Goal: Check status: Check status

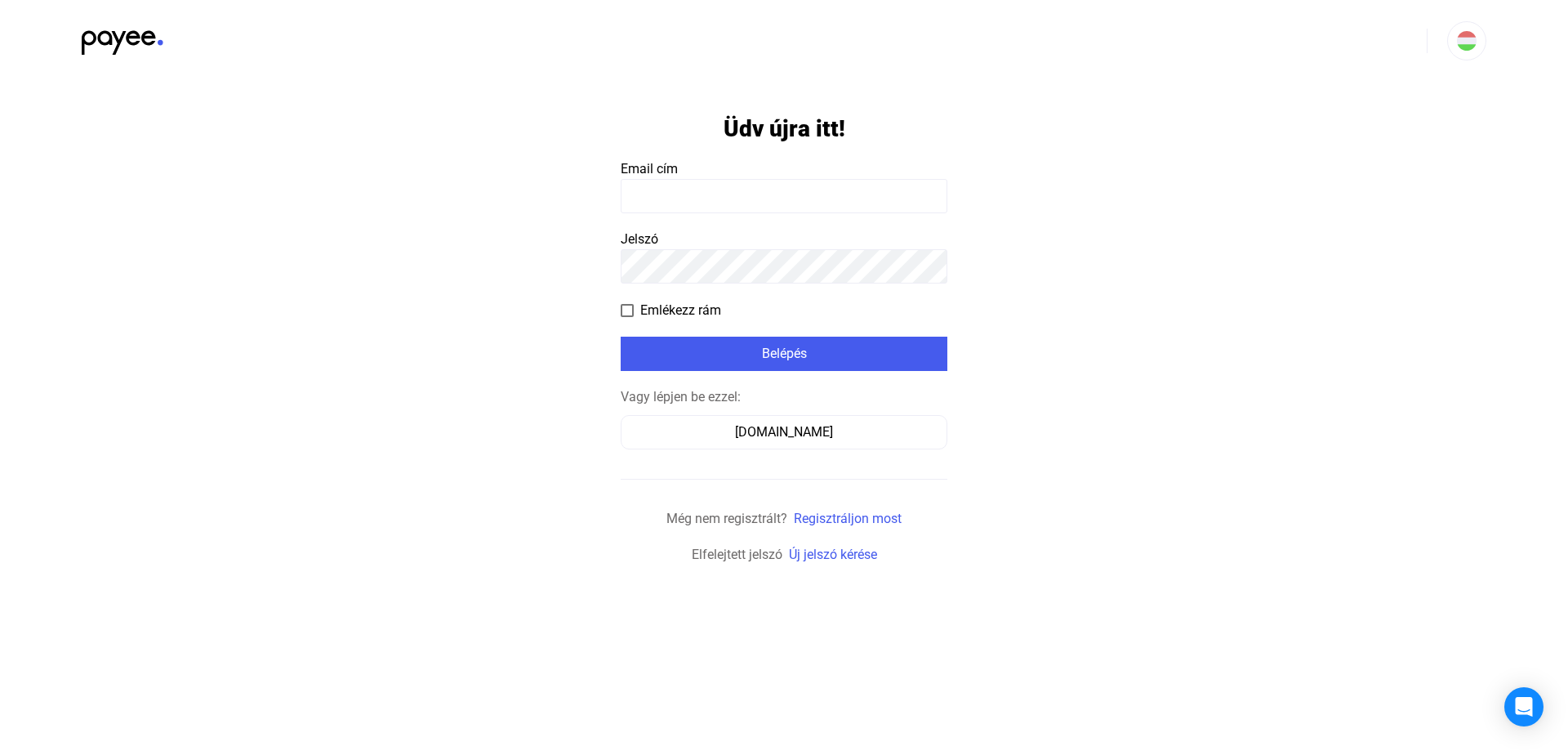
click at [1018, 183] on app-form-template "Üdv újra itt! Email cím Jelszó Emlékezz rám Belépés Vagy lépjen be ezzel: [DOMA…" at bounding box center [784, 323] width 1568 height 483
click at [755, 159] on form "Üdv újra itt! Email cím Jelszó Emlékezz rám Belépés Vagy lépjen be ezzel: [DOMA…" at bounding box center [784, 323] width 327 height 483
click at [695, 206] on input at bounding box center [784, 196] width 327 height 34
click at [752, 441] on div "[DOMAIN_NAME]" at bounding box center [784, 432] width 315 height 19
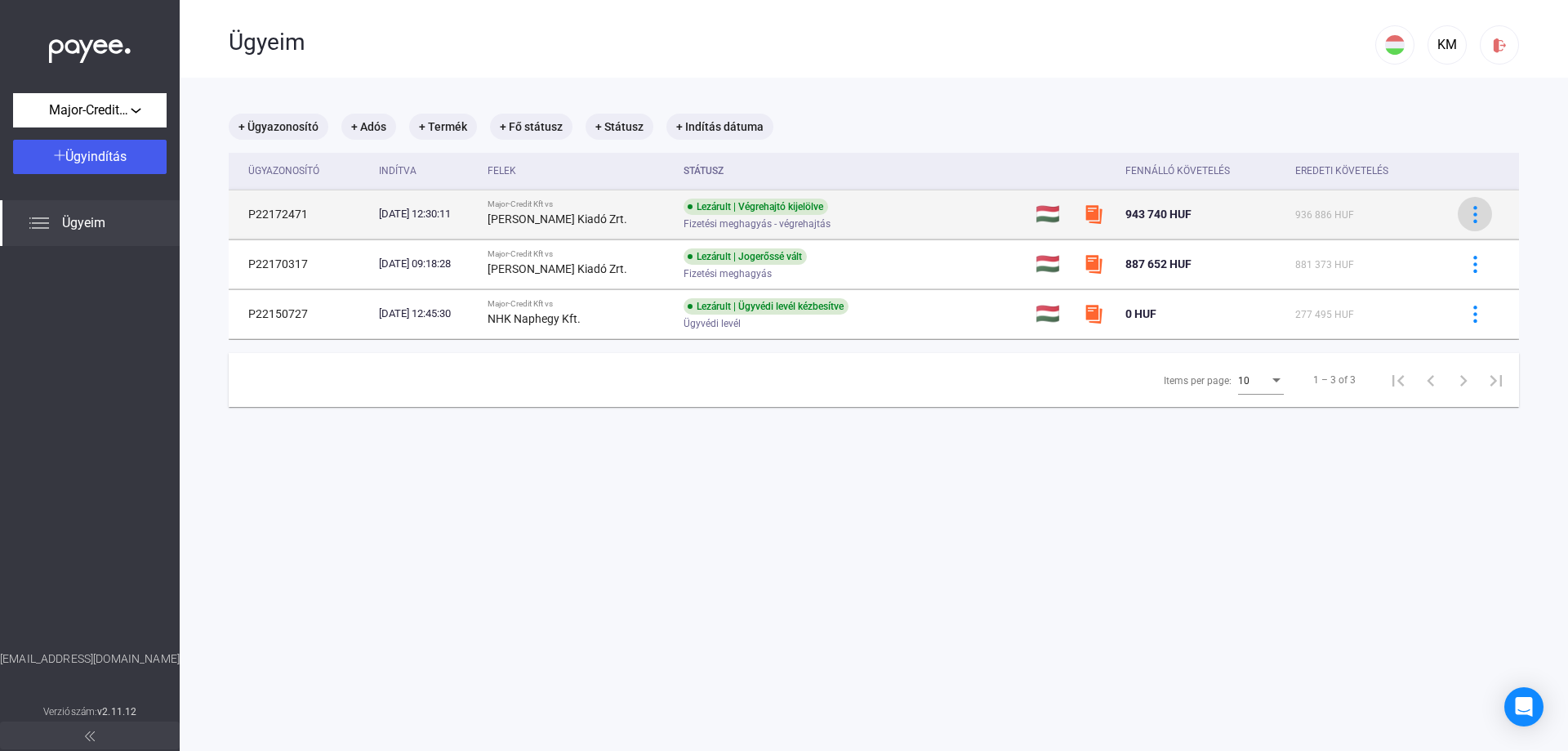
click at [1467, 212] on img at bounding box center [1476, 215] width 18 height 18
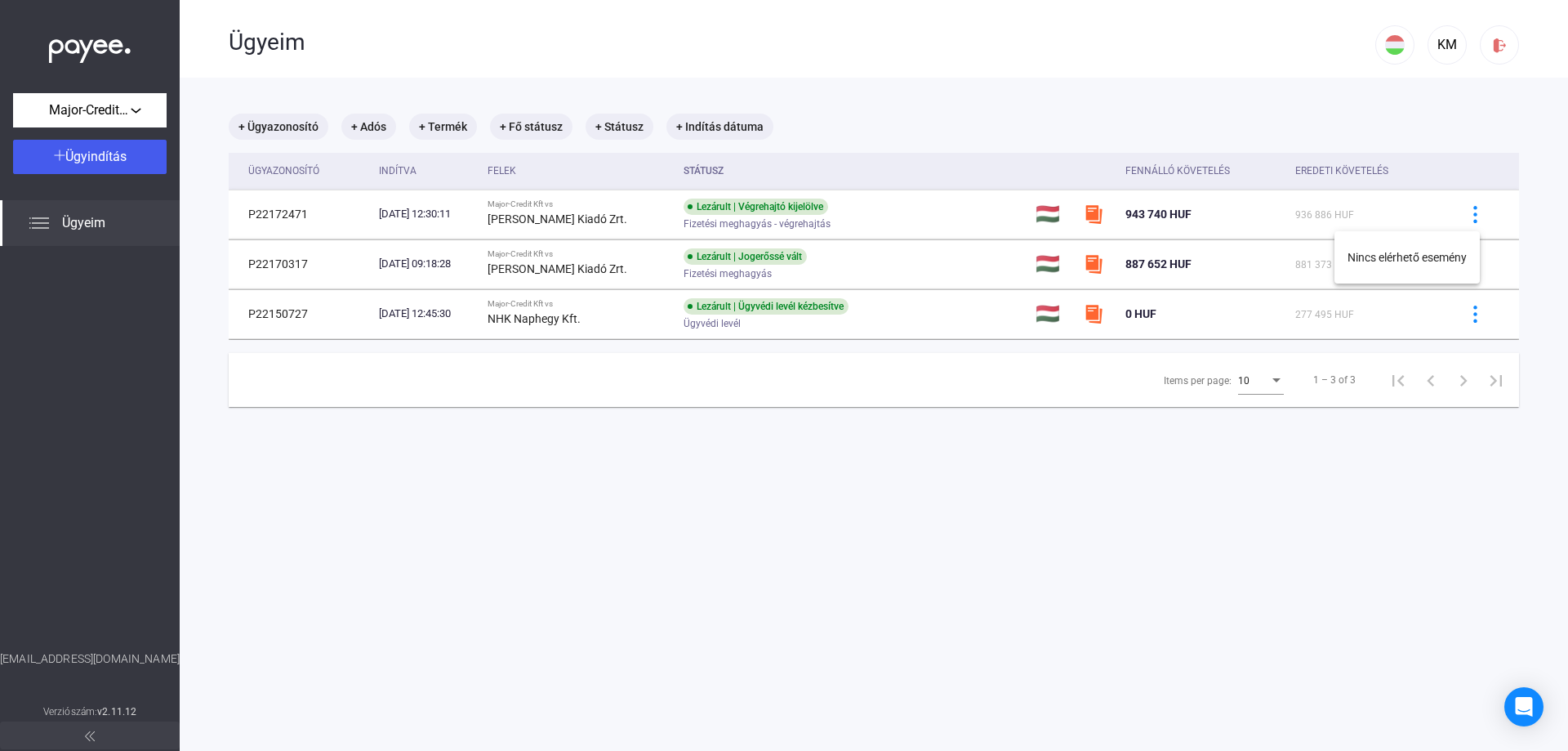
click at [1052, 231] on div at bounding box center [784, 376] width 1568 height 751
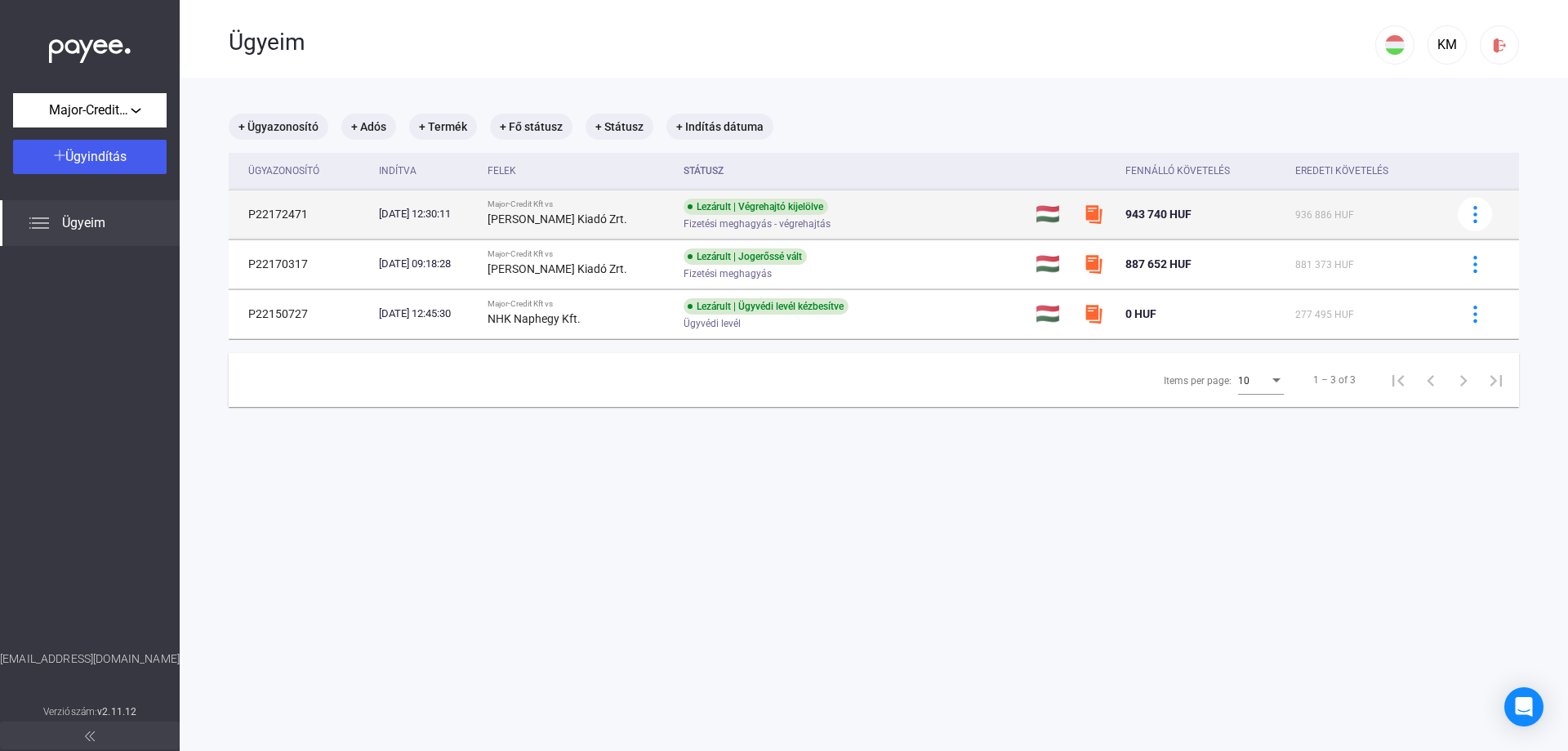
click at [1103, 227] on td at bounding box center [1098, 214] width 42 height 49
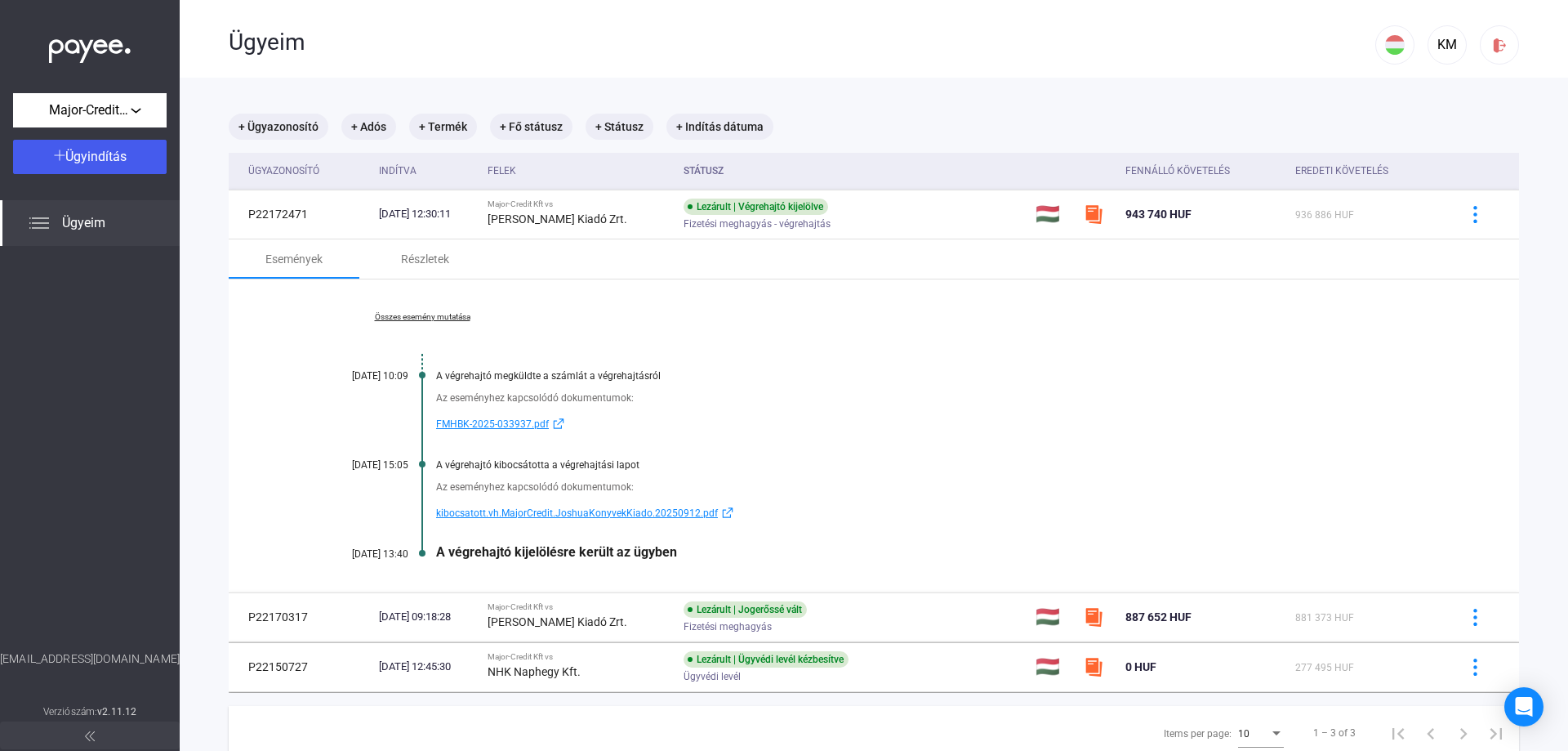
click at [424, 313] on link "Összes esemény mutatása" at bounding box center [422, 317] width 224 height 10
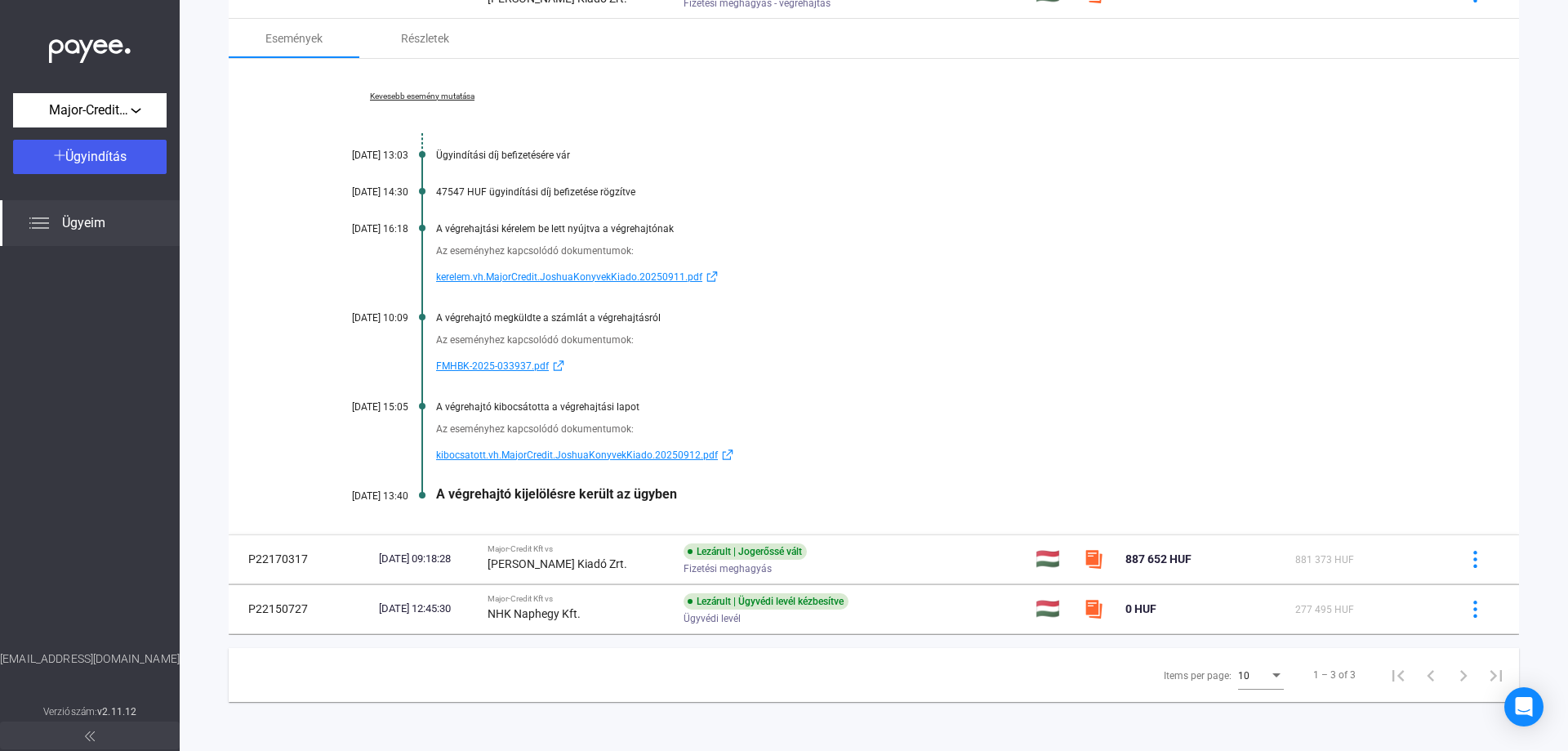
scroll to position [57, 0]
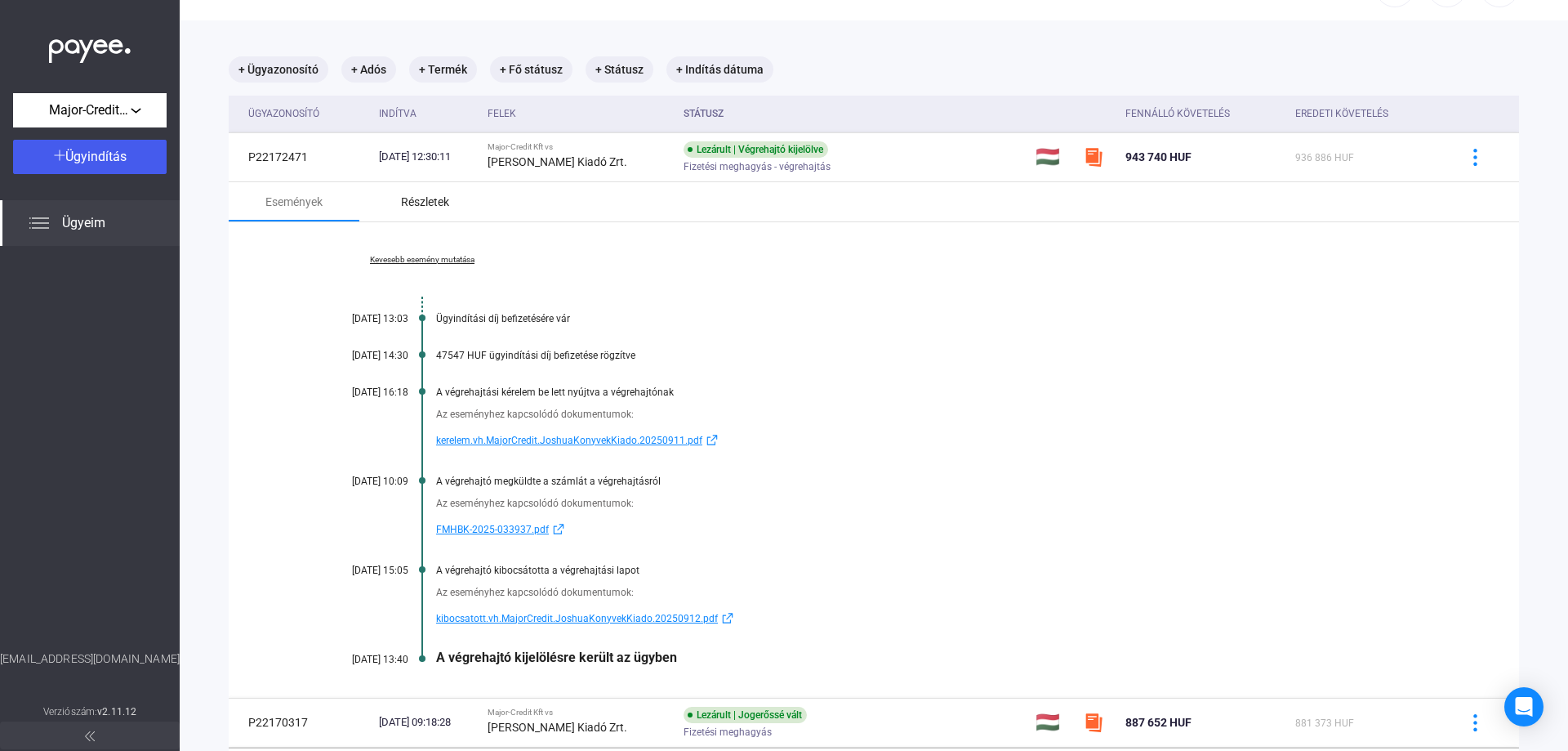
click at [423, 201] on div "Részletek" at bounding box center [425, 201] width 49 height 19
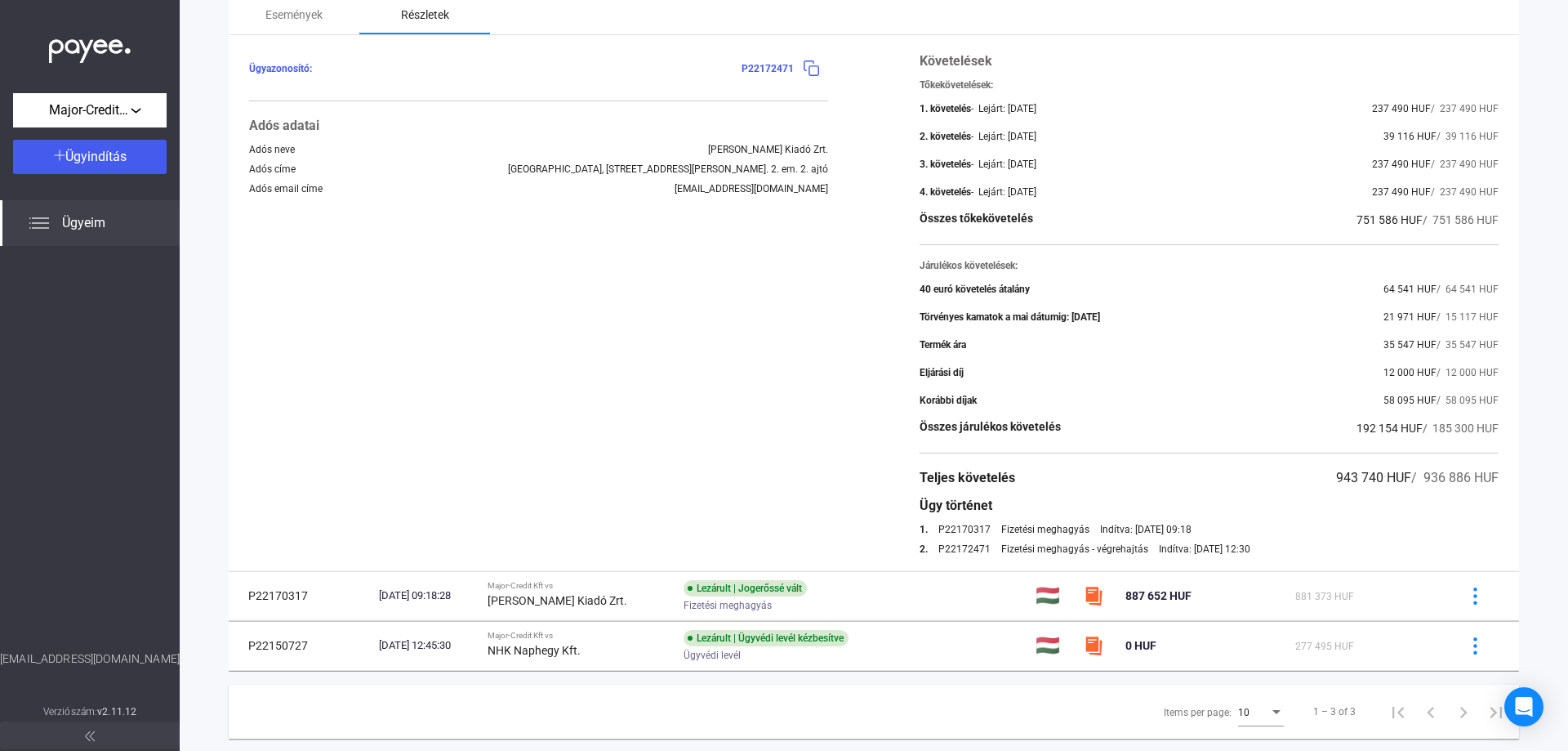
scroll to position [245, 0]
drag, startPoint x: 1312, startPoint y: 476, endPoint x: 1499, endPoint y: 470, distance: 187.1
click at [1499, 470] on div "Ügyazonosító: P22172471 Adós adatai Adós neve Joshua Könyvek Kiadó Zrt. Adós cí…" at bounding box center [873, 302] width 1291 height 536
drag, startPoint x: 1064, startPoint y: 313, endPoint x: 1399, endPoint y: 325, distance: 335.2
click at [1399, 325] on div "Törvényes kamatok a mai dátumig: 2025.10.02. 21 971 HUF / 15 117 HUF" at bounding box center [1209, 316] width 579 height 19
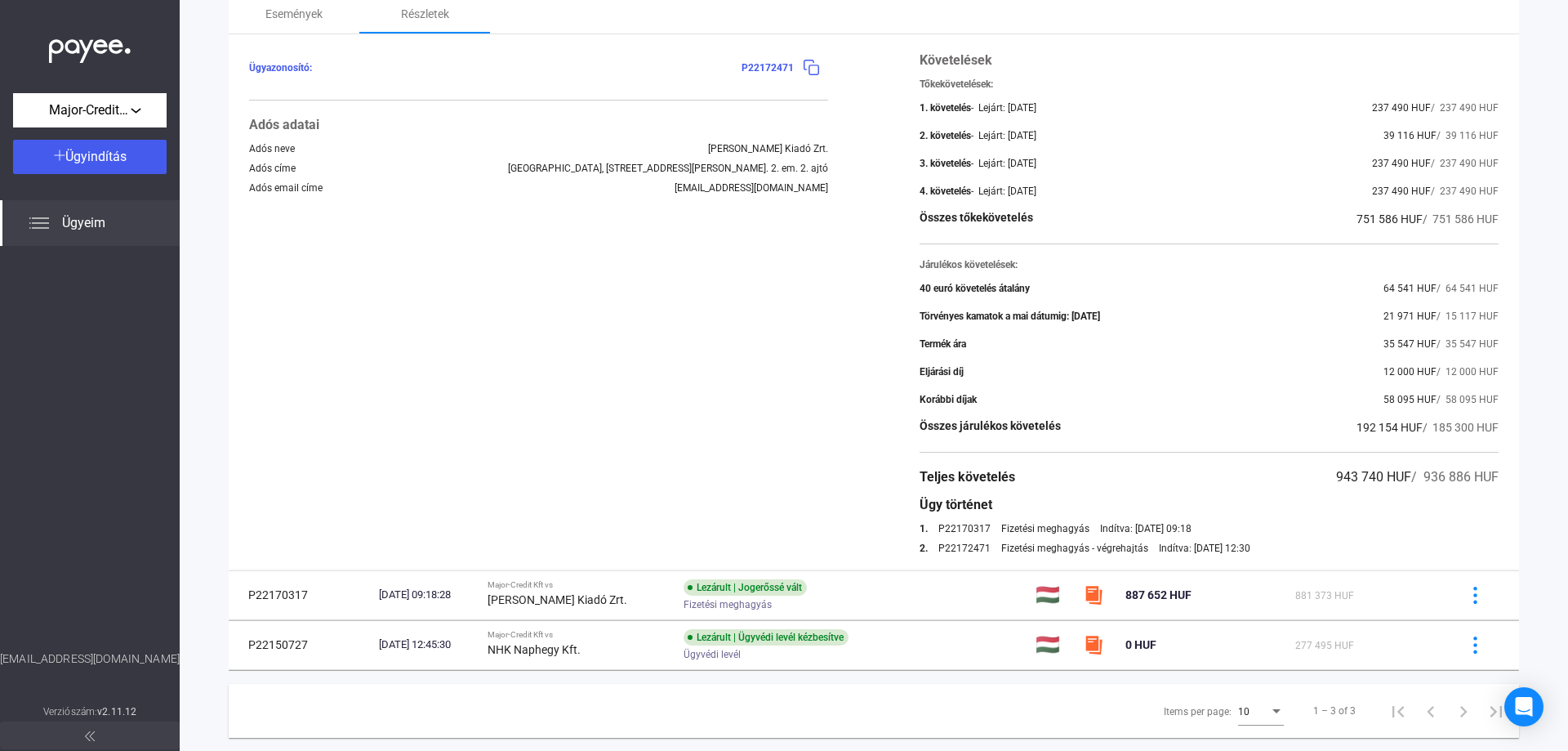
click at [1096, 316] on div "Törvényes kamatok a mai dátumig: 2025.10.02." at bounding box center [1011, 316] width 181 height 12
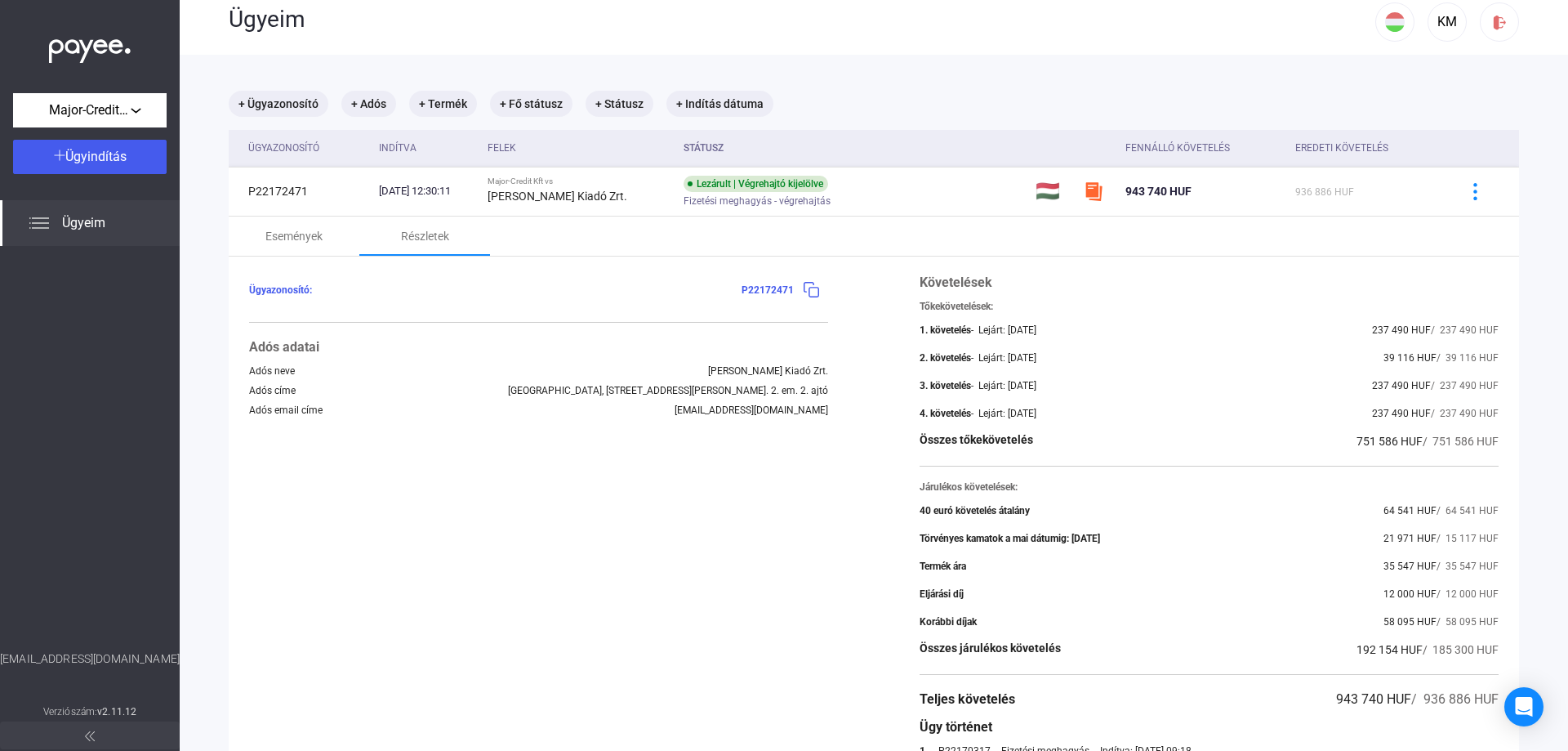
scroll to position [0, 0]
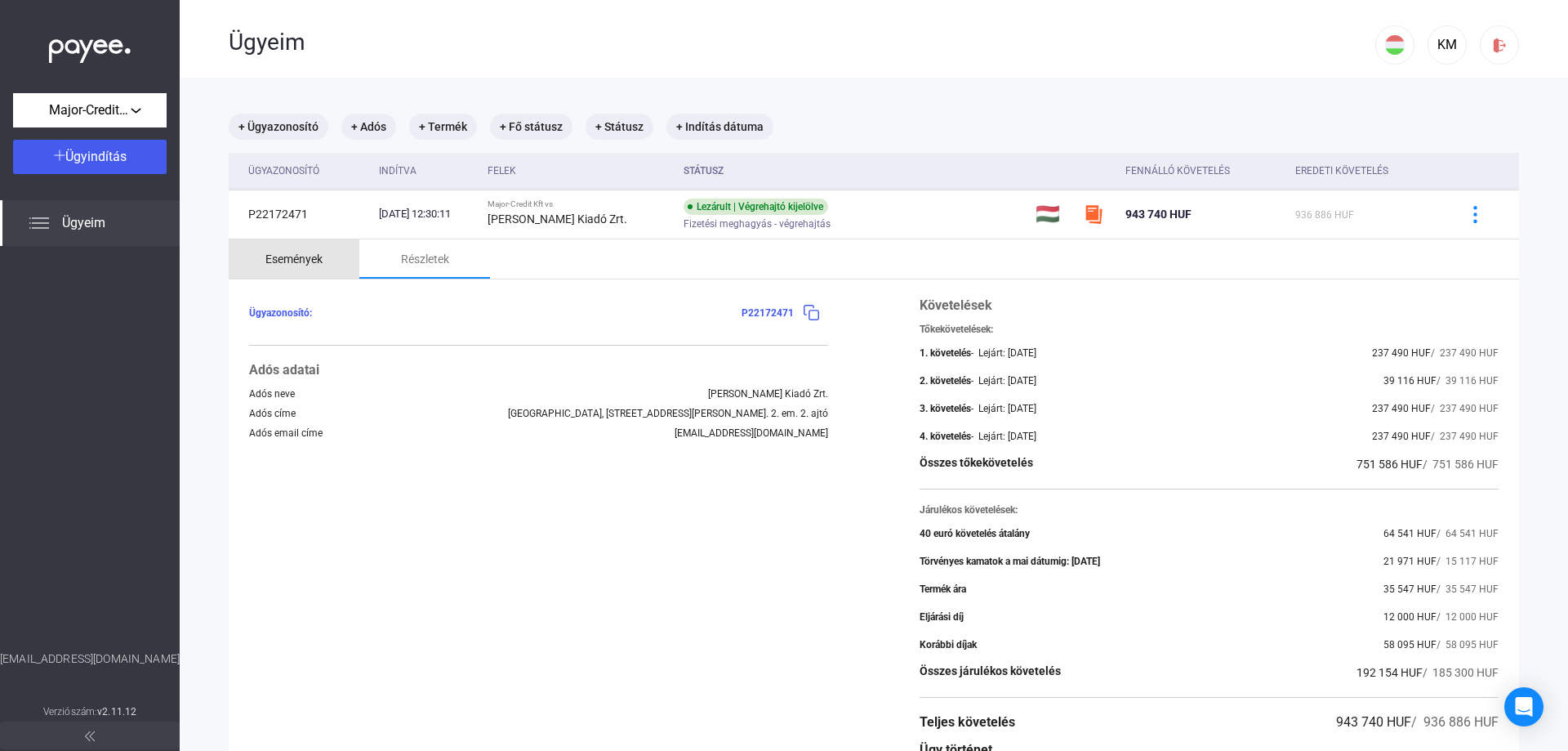
click at [307, 260] on div "Események" at bounding box center [294, 259] width 57 height 19
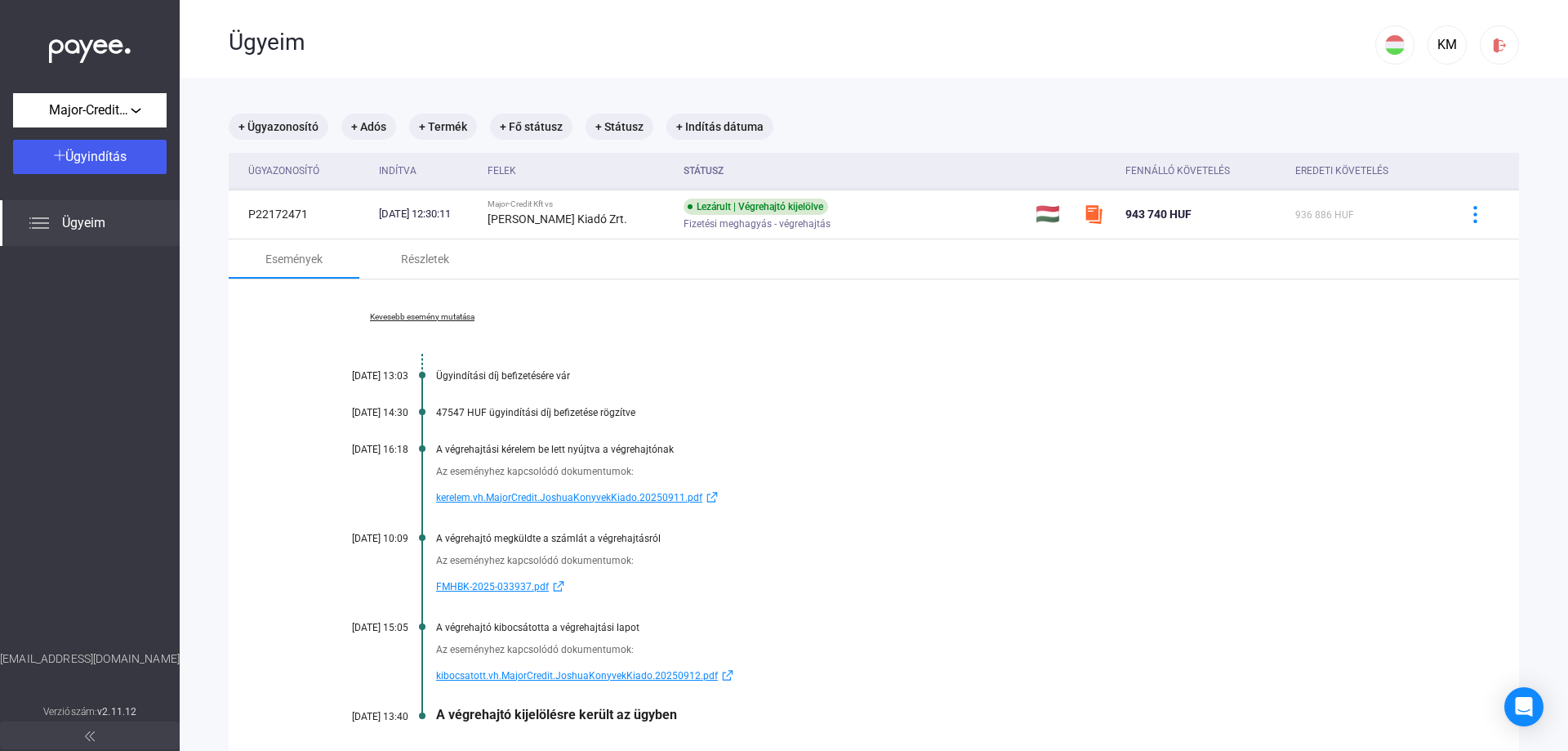
click at [522, 497] on span "kerelem.vh.MajorCredit.JoshuaKonyvekKiado.20250911.pdf" at bounding box center [569, 497] width 267 height 19
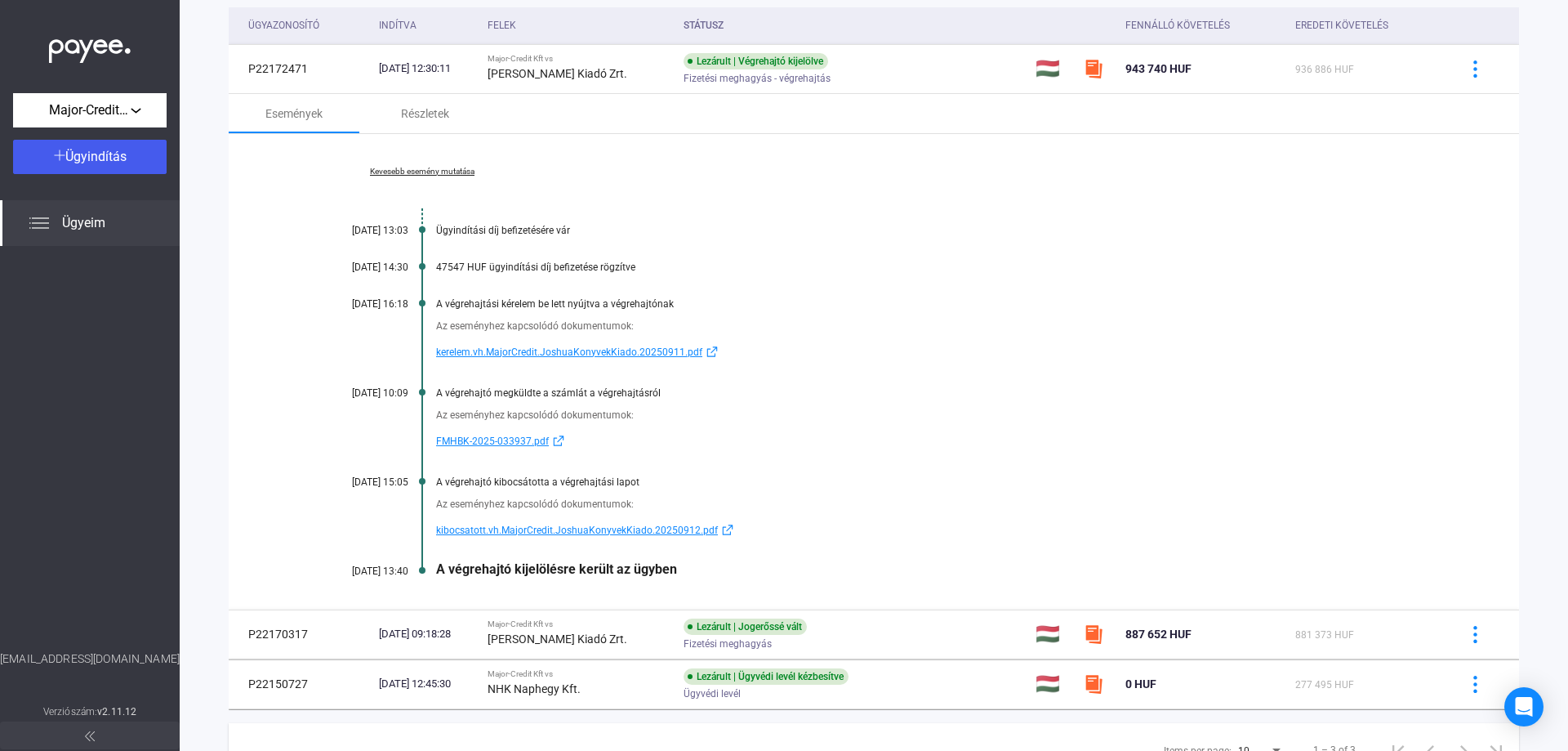
scroll to position [163, 0]
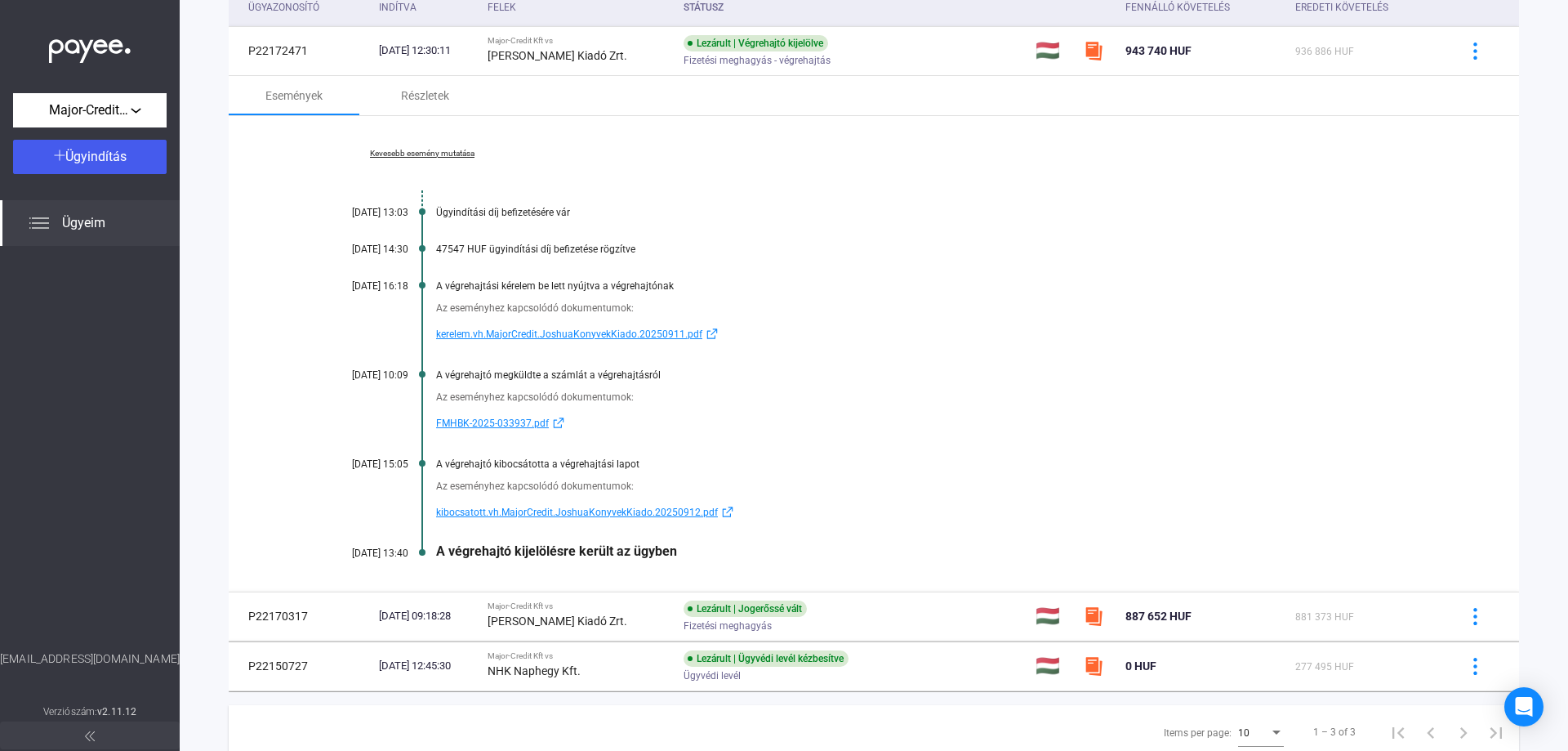
click at [594, 516] on span "kibocsatott.vh.MajorCredit.JoshuaKonyvekKiado.20250912.pdf" at bounding box center [577, 512] width 282 height 19
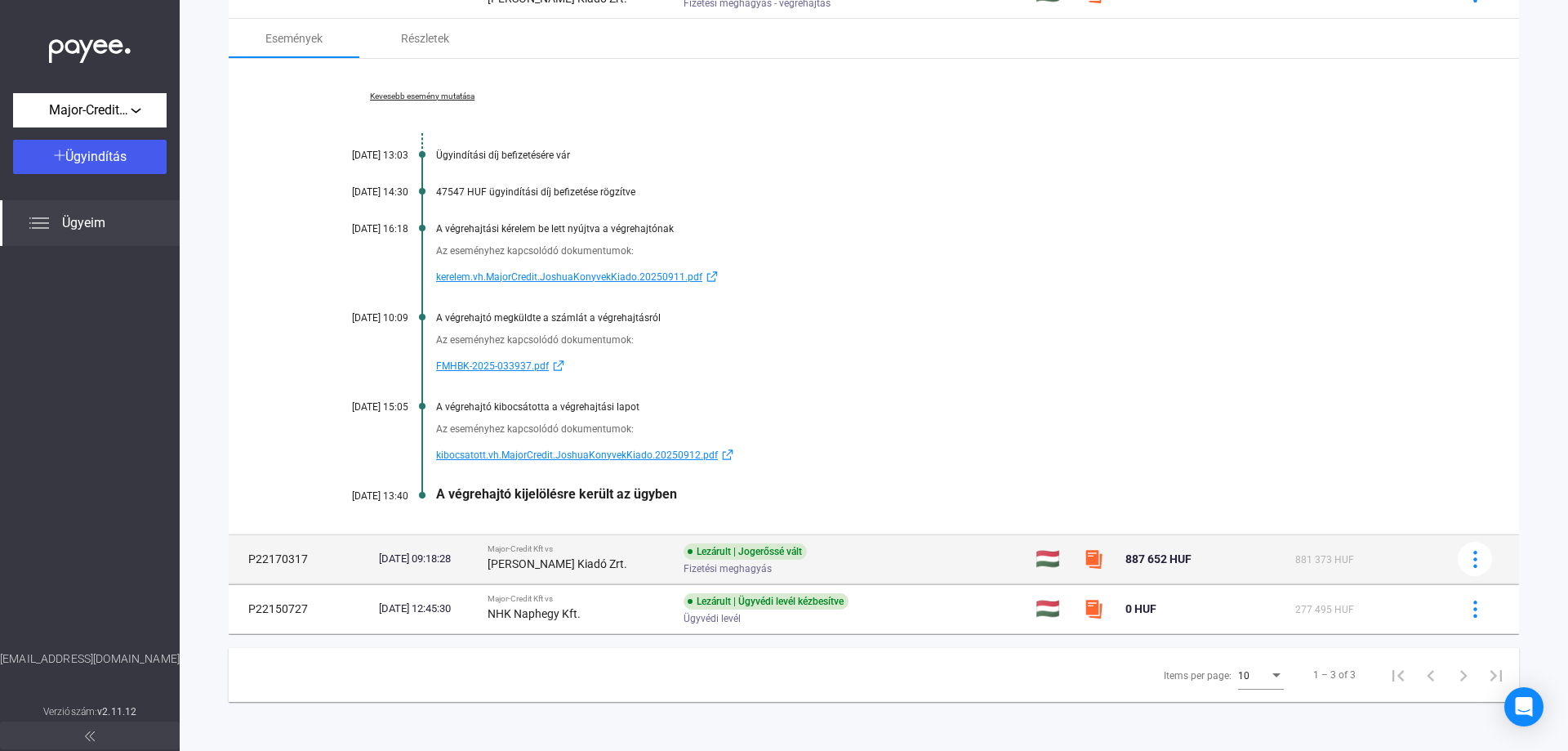
click at [925, 579] on td "Lezárult | Jogerőssé vált Fizetési meghagyás" at bounding box center [852, 558] width 351 height 49
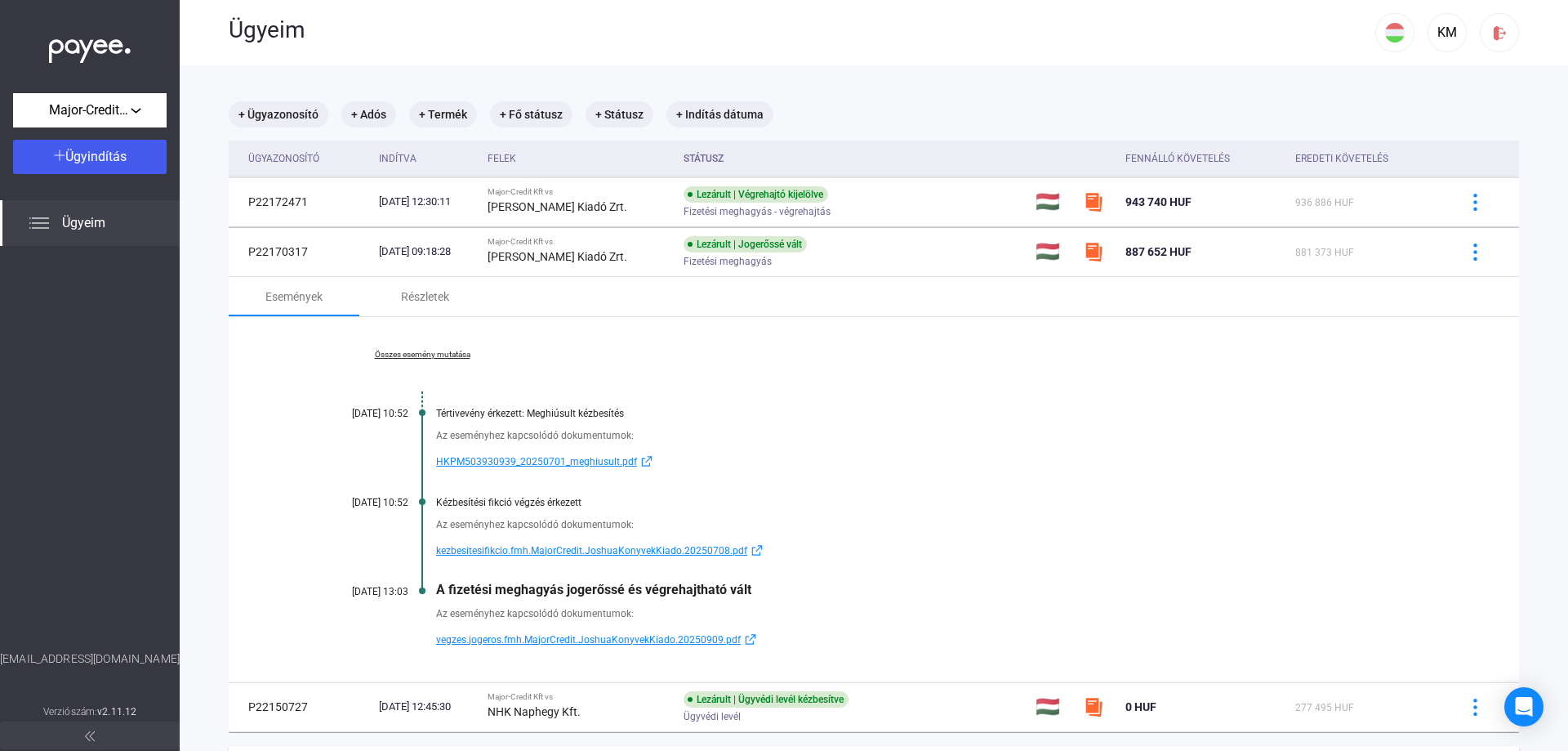
scroll to position [0, 0]
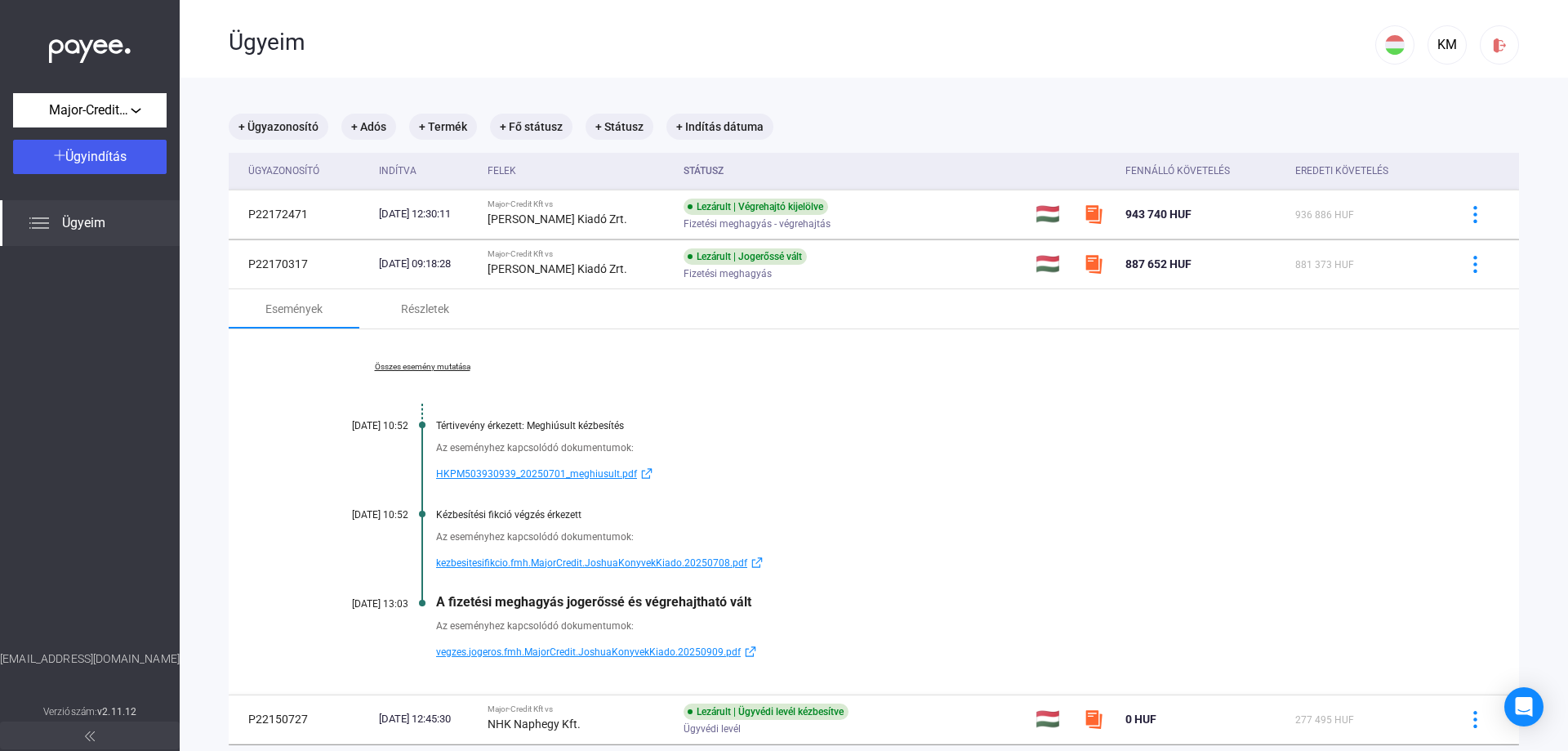
click at [438, 362] on link "Összes esemény mutatása" at bounding box center [422, 367] width 224 height 10
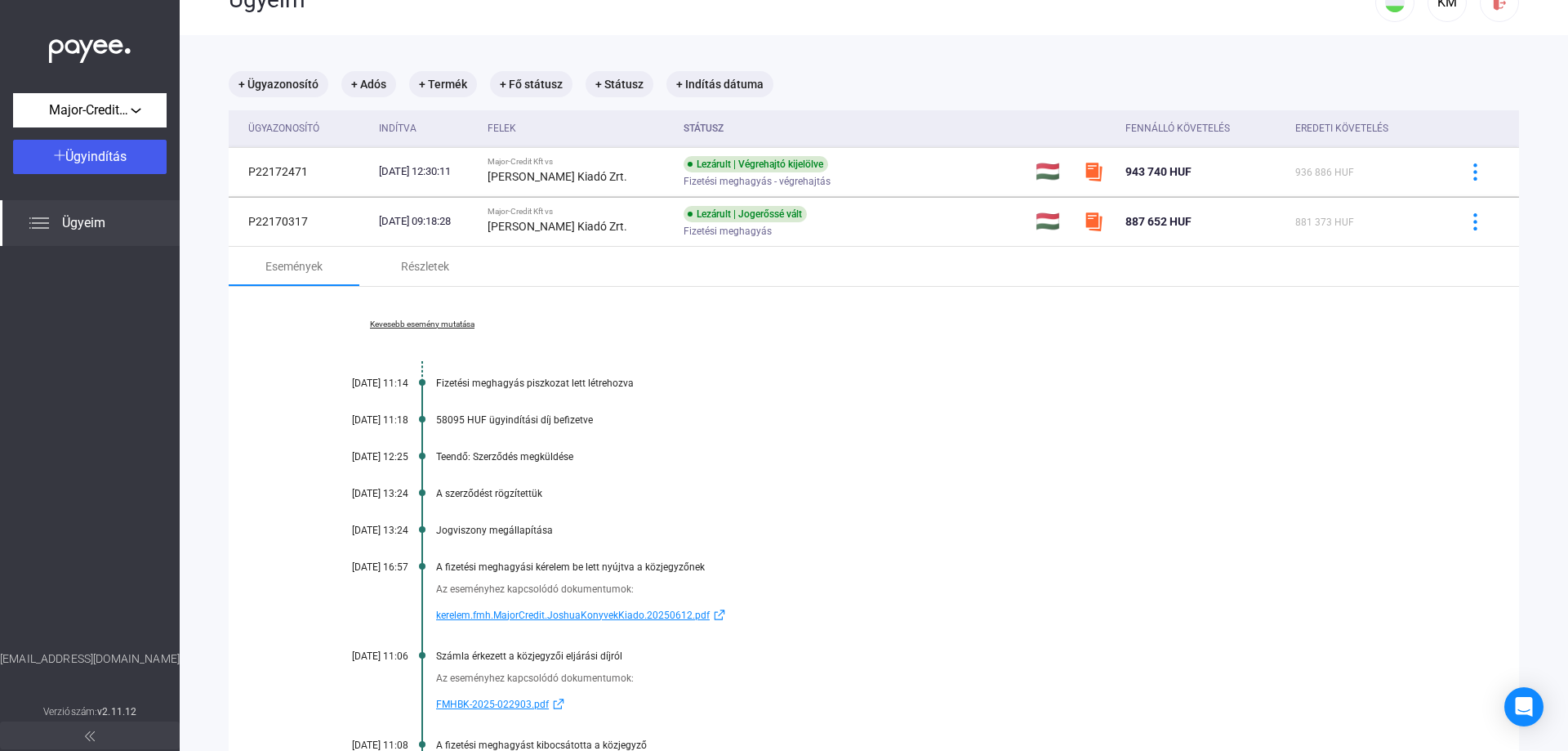
scroll to position [82, 0]
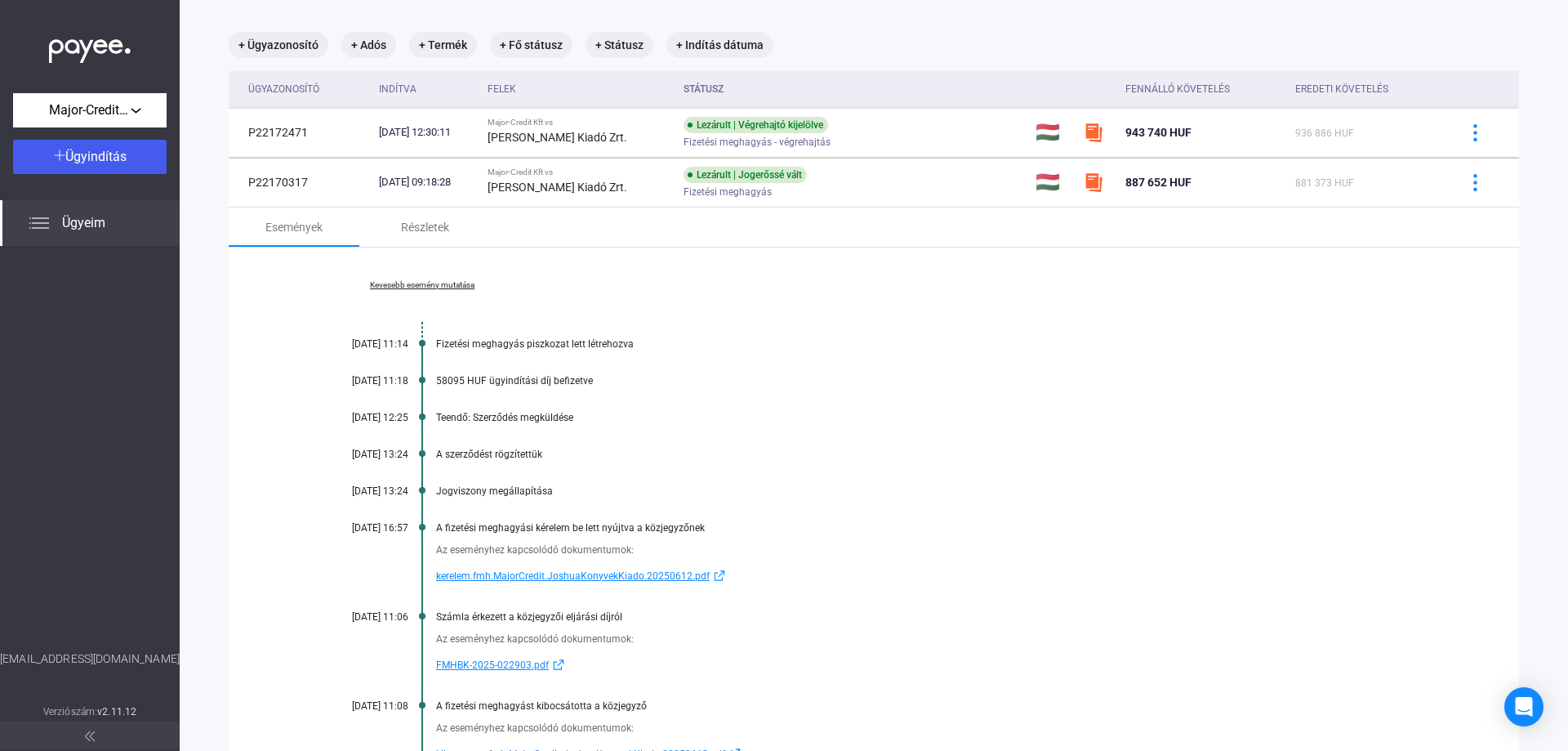
click at [546, 581] on span "kerelem.fmh.MajorCredit.JoshuaKonyvekKiado.20250612.pdf" at bounding box center [572, 576] width 273 height 19
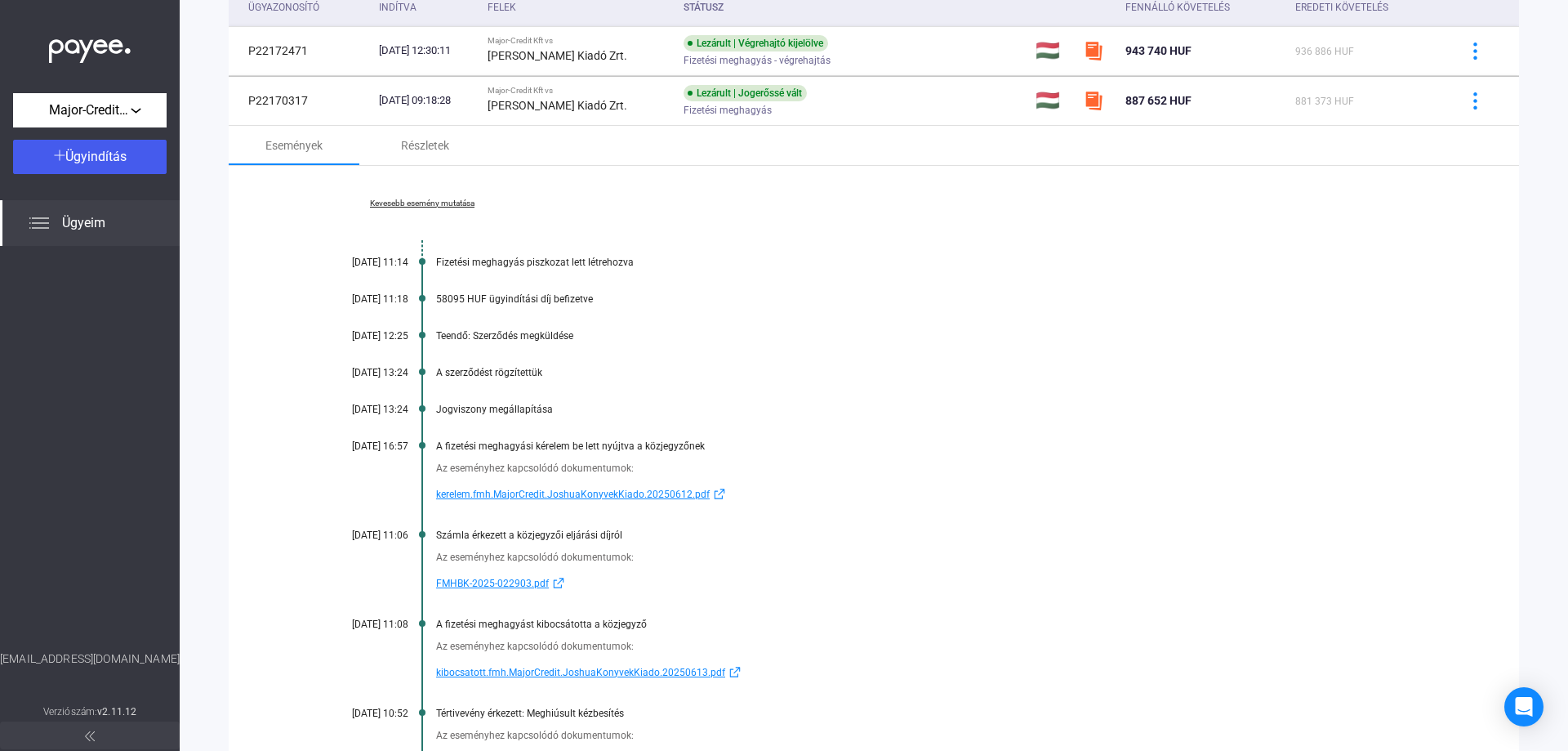
scroll to position [245, 0]
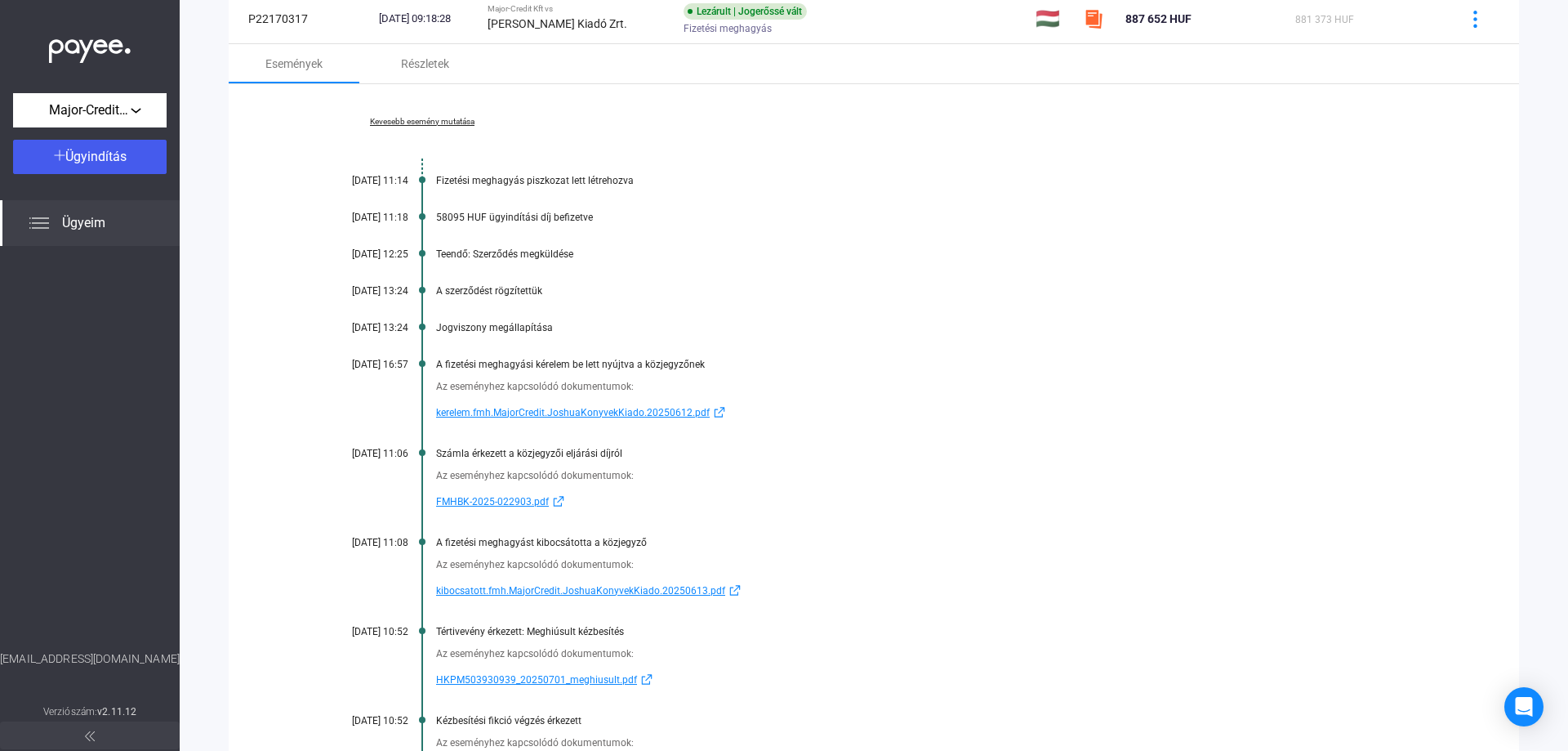
click at [547, 590] on span "kibocsatott.fmh.MajorCredit.JoshuaKonyvekKiado.20250613.pdf" at bounding box center [580, 590] width 289 height 19
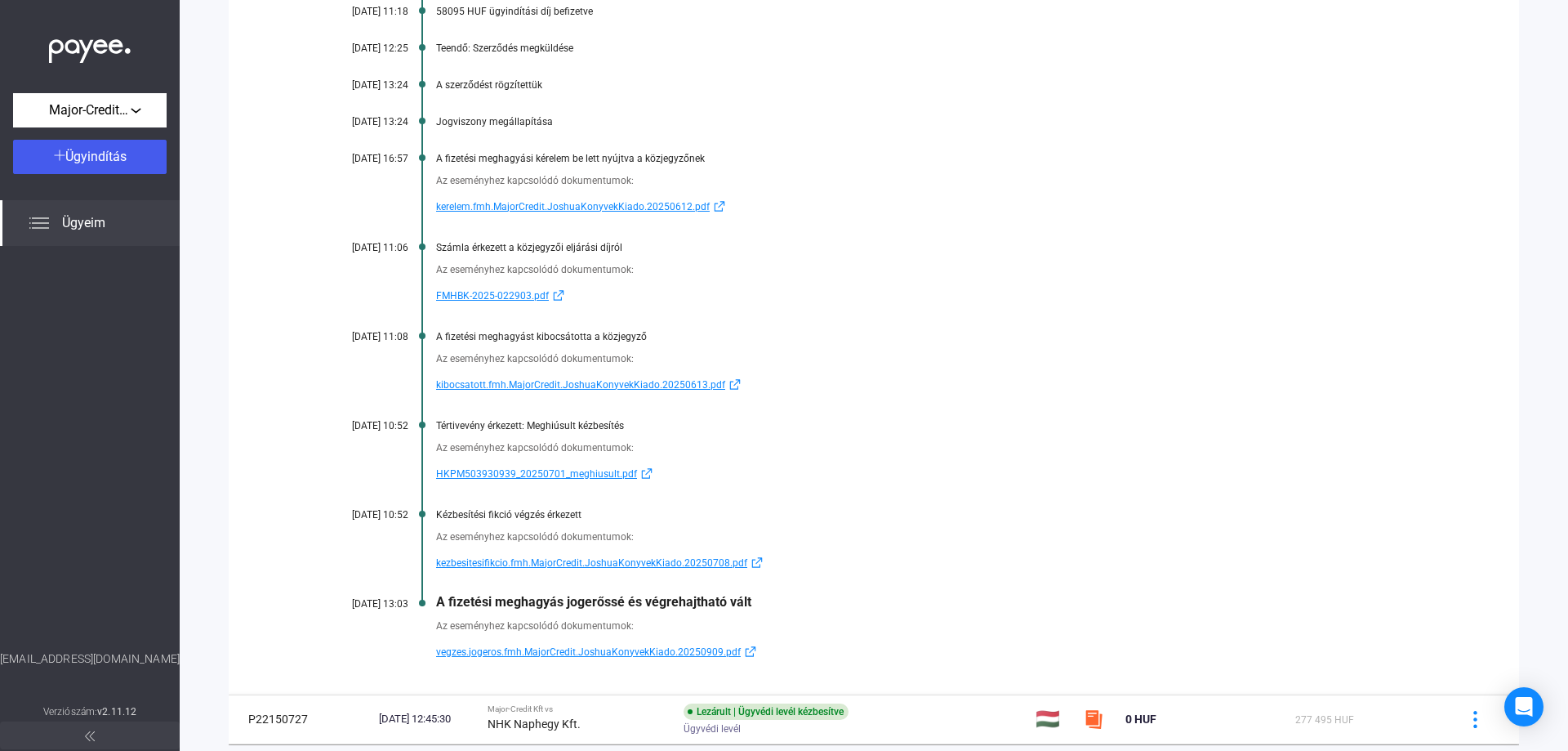
scroll to position [490, 0]
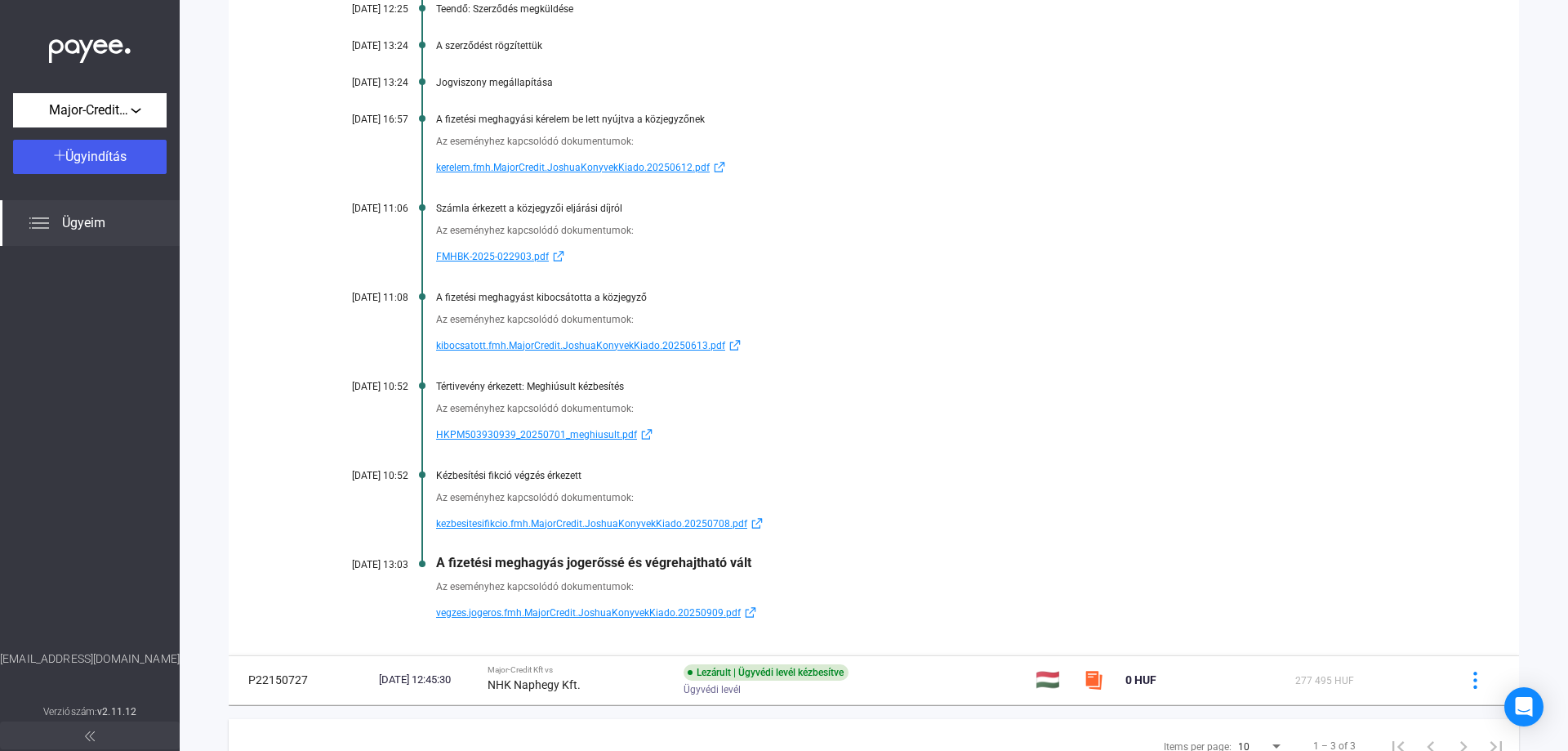
click at [552, 441] on span "HKPM503930939_20250701_meghiusult.pdf" at bounding box center [536, 435] width 201 height 19
click at [507, 519] on span "kezbesitesifikcio.fmh.MajorCredit.JoshuaKonyvekKiado.20250708.pdf" at bounding box center [591, 523] width 311 height 19
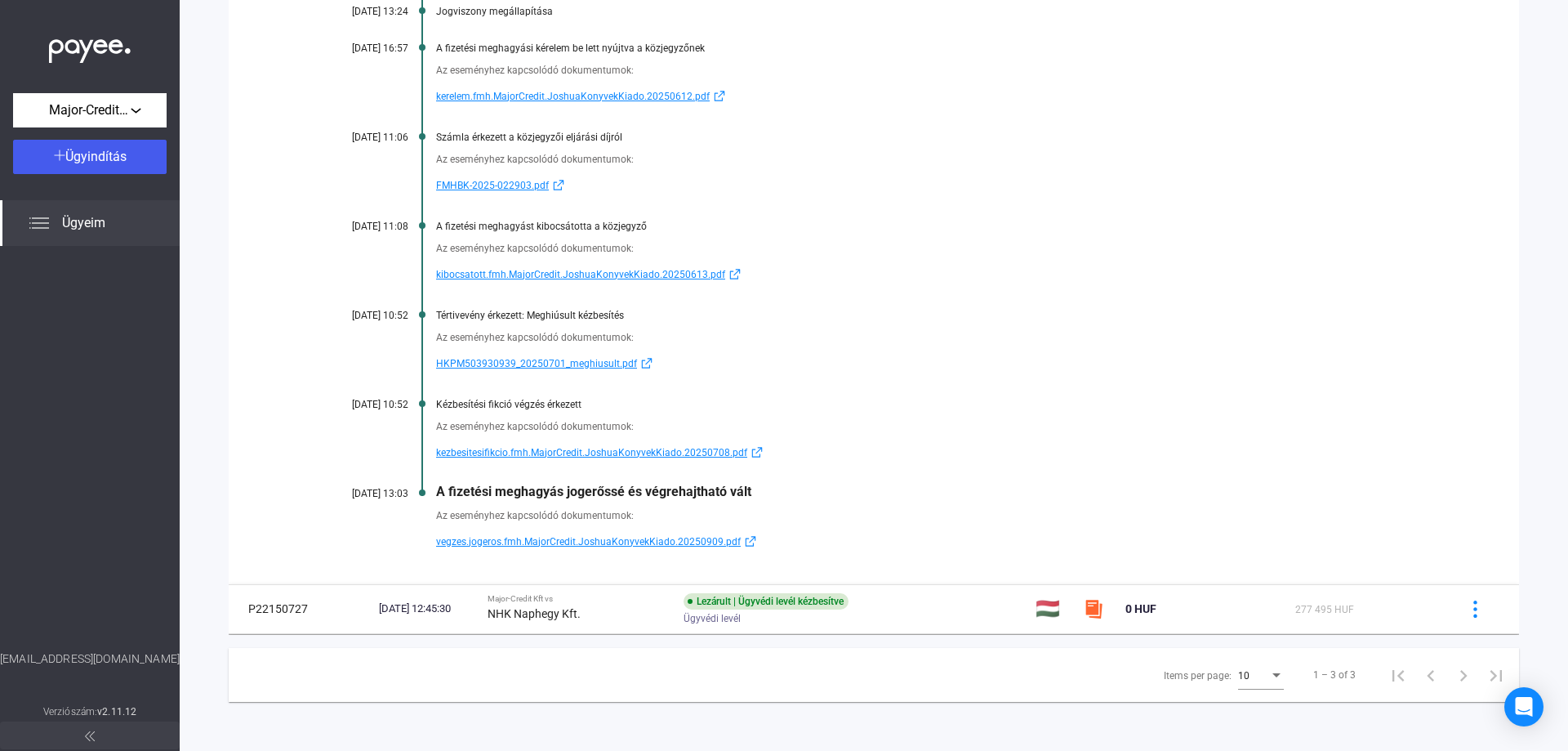
click at [517, 539] on span "vegzes.jogeros.fmh.MajorCredit.JoshuaKonyvekKiado.20250909.pdf" at bounding box center [588, 542] width 304 height 19
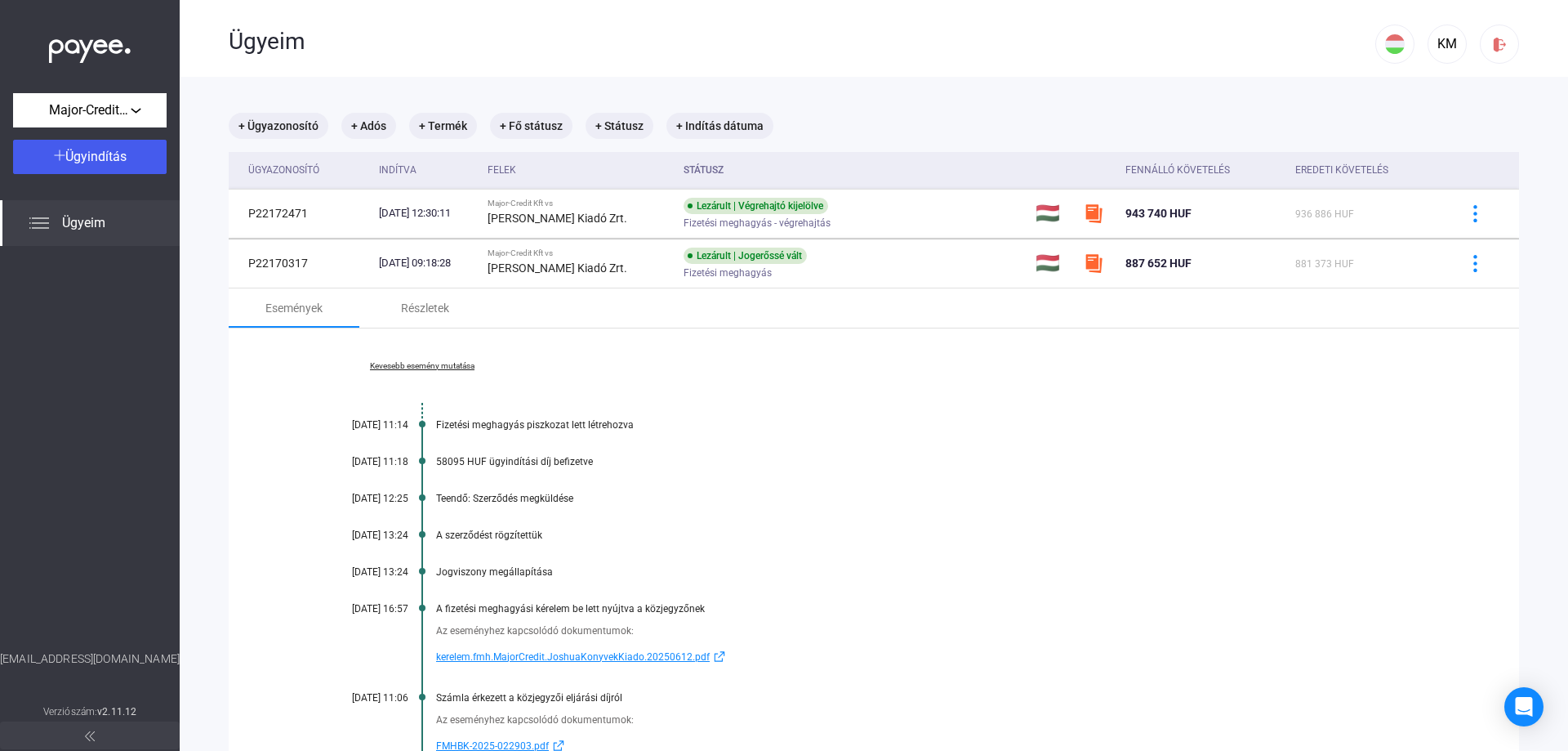
scroll to position [0, 0]
click at [421, 314] on div "Részletek" at bounding box center [425, 308] width 49 height 19
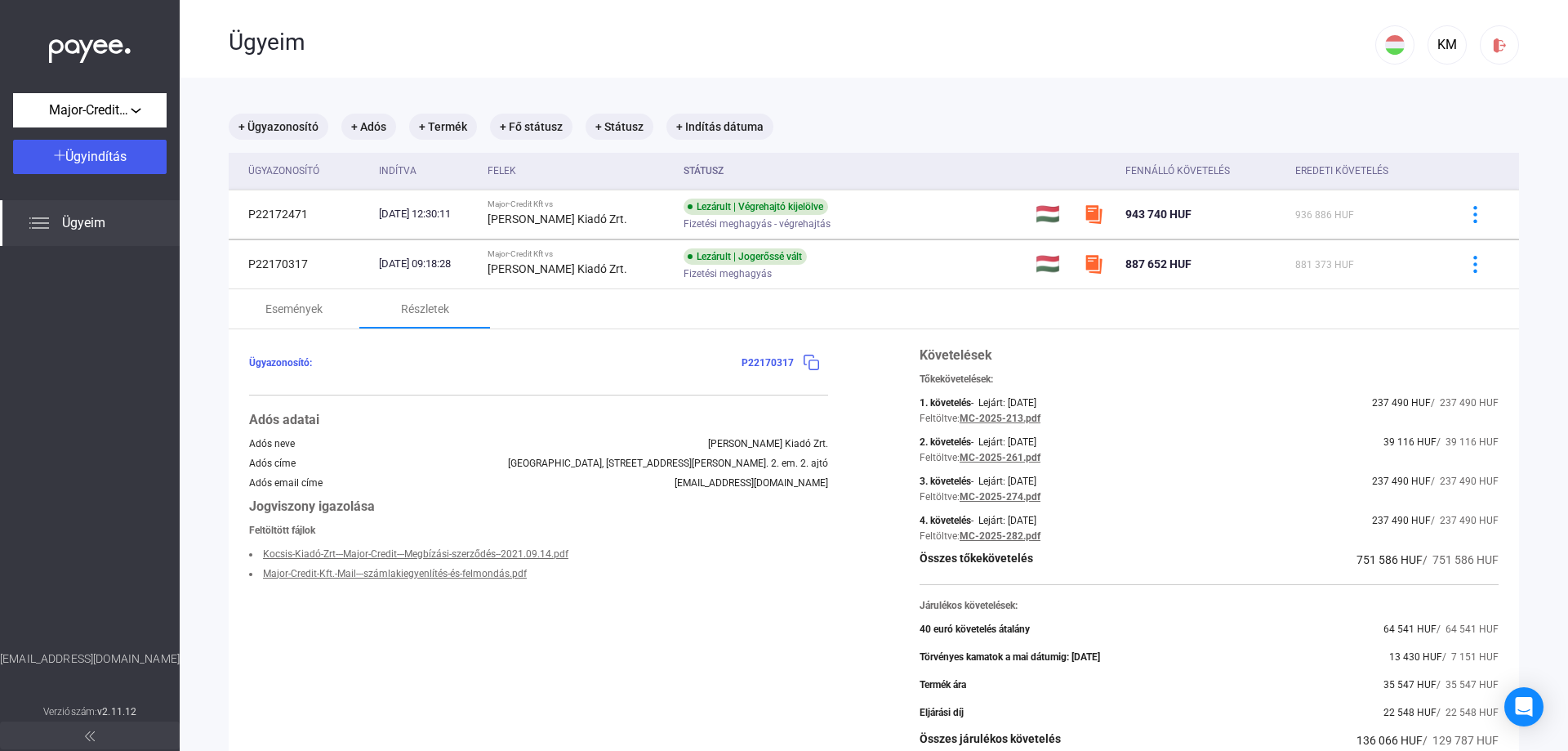
click at [462, 576] on link "Major-Credit-Kft.-Mail---számlakiegyenlítés-és-felmondás.pdf" at bounding box center [394, 574] width 264 height 12
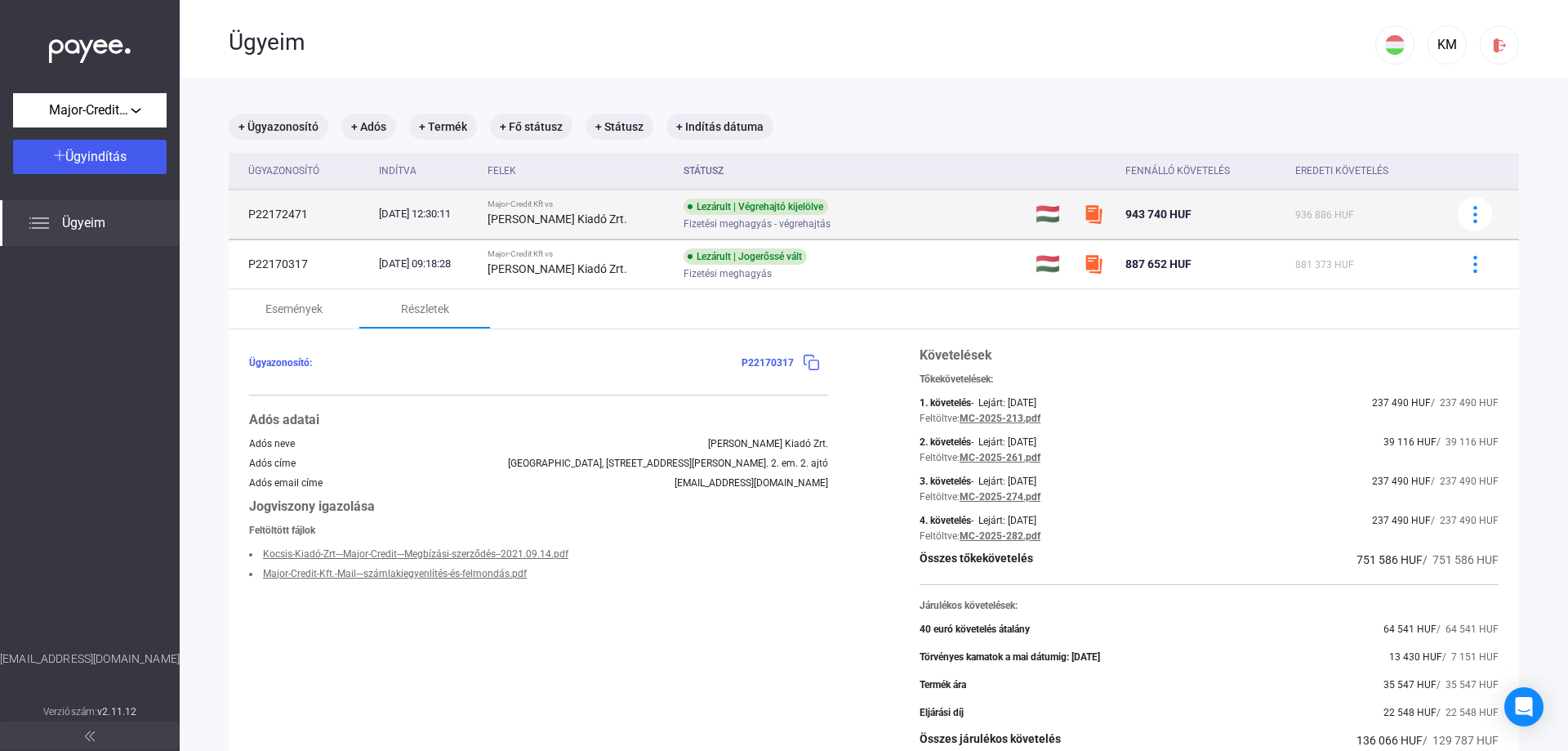
click at [547, 219] on strong "Joshua Könyvek Kiadó Zrt." at bounding box center [557, 218] width 140 height 13
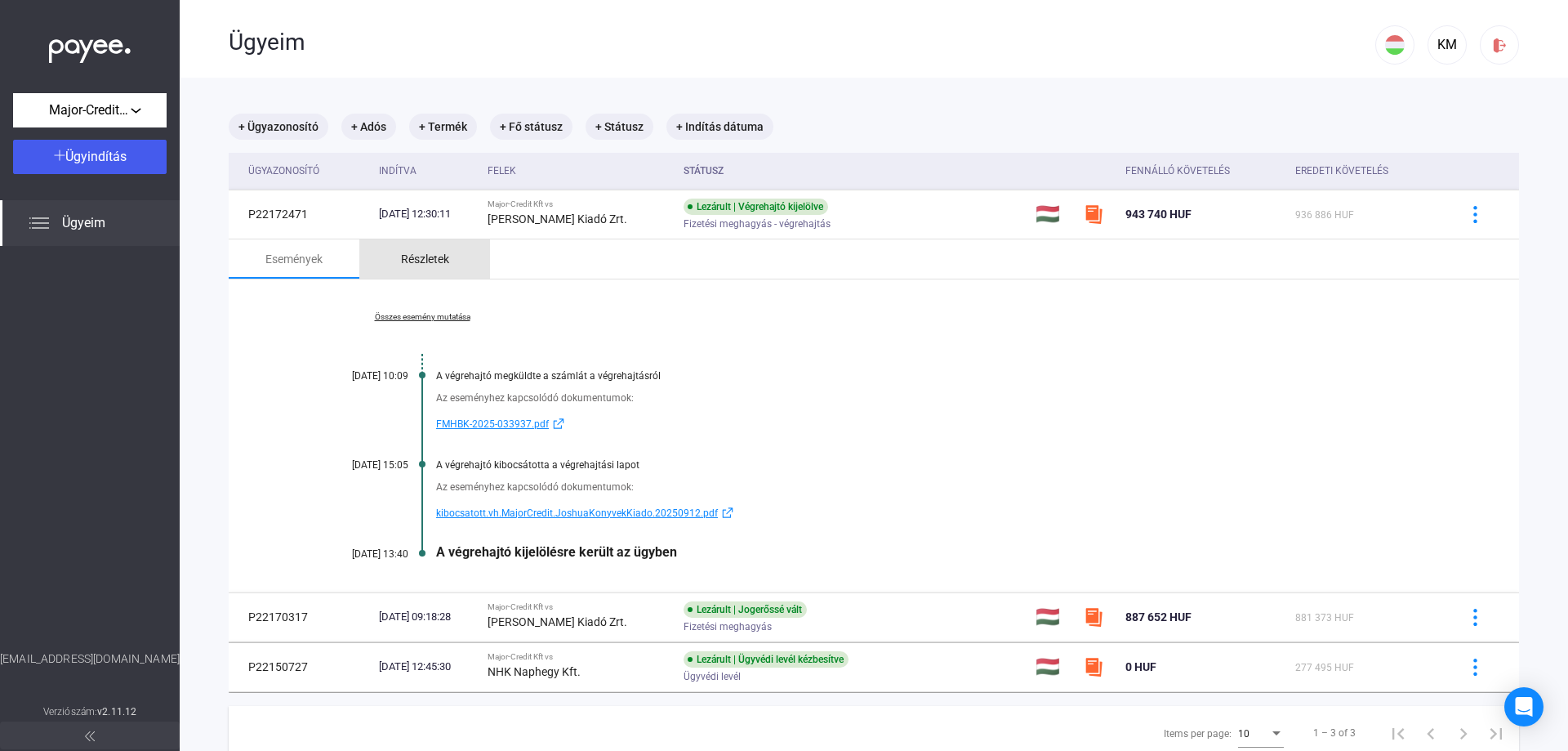
click at [428, 249] on div "Részletek" at bounding box center [425, 259] width 49 height 19
